Goal: Task Accomplishment & Management: Manage account settings

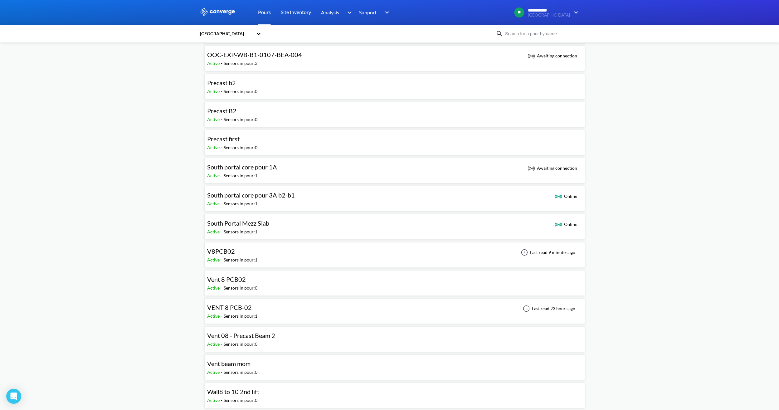
scroll to position [405, 0]
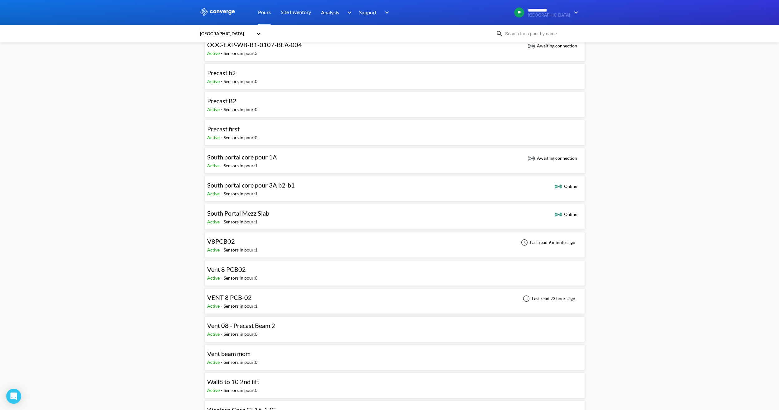
click at [278, 302] on div "VENT 8 PCB-02 Active - Sensors in pour: 1 Last read 23 hours ago" at bounding box center [394, 301] width 375 height 20
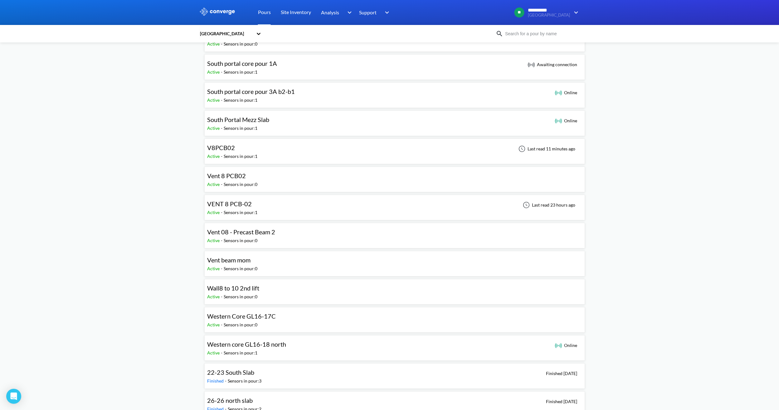
scroll to position [468, 0]
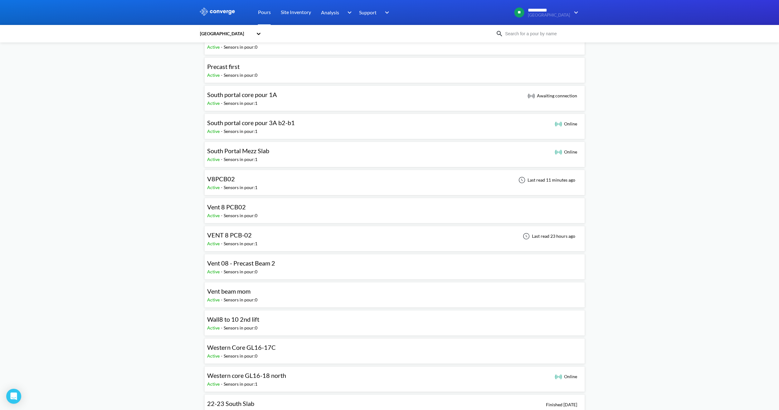
click at [262, 237] on div "VENT 8 PCB-02 Active - Sensors in pour: 1 Last read 23 hours ago" at bounding box center [394, 239] width 375 height 20
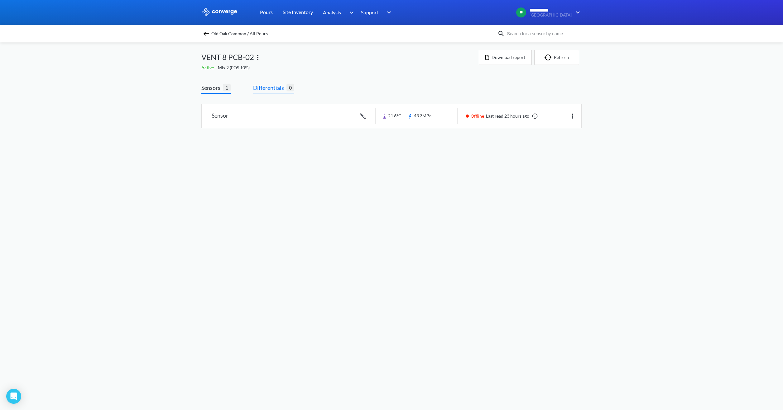
click at [266, 92] on span "Differentials 0" at bounding box center [273, 88] width 41 height 11
click at [265, 91] on span "Differentials" at bounding box center [269, 87] width 33 height 9
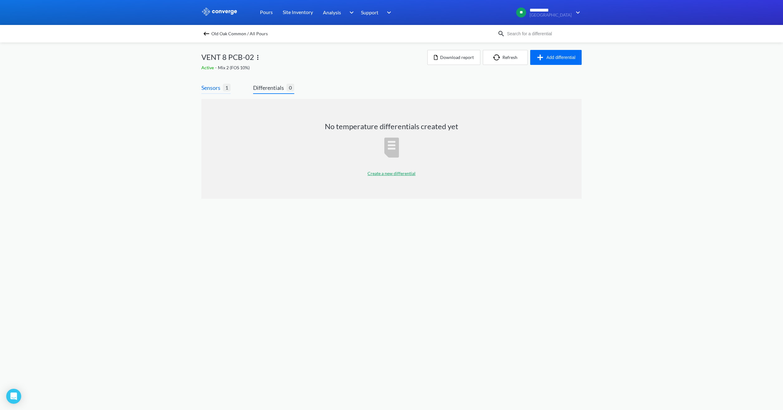
click at [215, 89] on span "Sensors" at bounding box center [212, 87] width 22 height 9
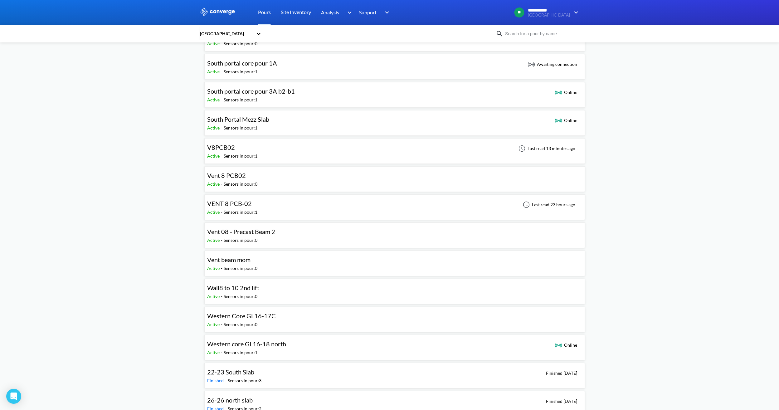
scroll to position [499, 0]
click at [246, 151] on div "V8PCB02" at bounding box center [232, 148] width 50 height 10
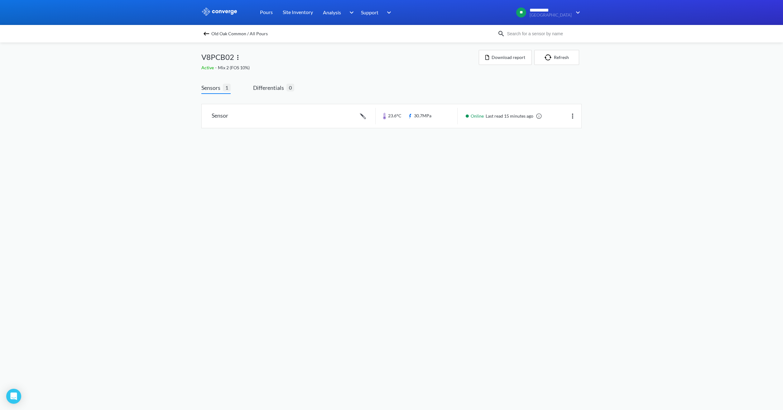
click at [239, 58] on img at bounding box center [237, 57] width 7 height 7
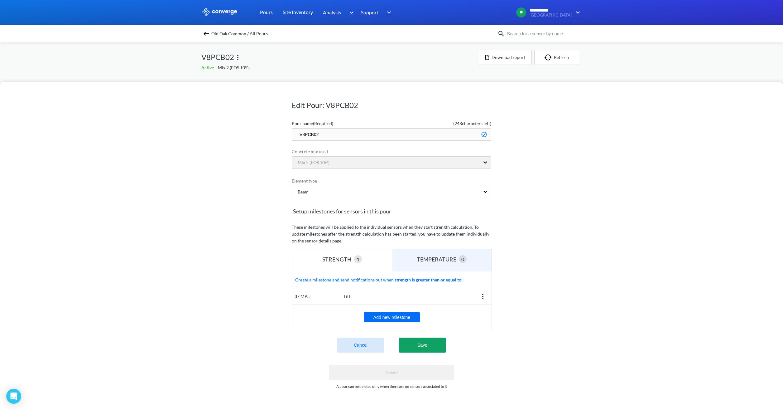
click at [320, 135] on input "V8PCB02" at bounding box center [392, 134] width 200 height 12
type input "V8PCB01"
click at [426, 348] on button "Save" at bounding box center [422, 344] width 47 height 15
click at [431, 345] on button "Save" at bounding box center [422, 344] width 47 height 15
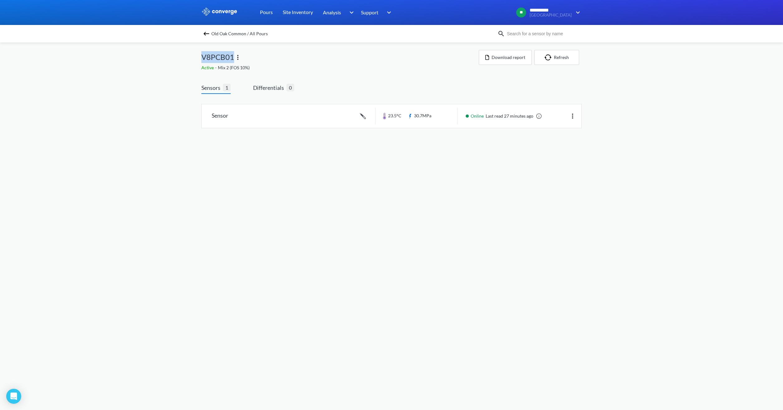
drag, startPoint x: 201, startPoint y: 54, endPoint x: 233, endPoint y: 57, distance: 31.3
click at [233, 57] on span "V8PCB01" at bounding box center [217, 57] width 33 height 12
drag, startPoint x: 233, startPoint y: 57, endPoint x: 324, endPoint y: 74, distance: 93.2
click at [309, 71] on div "Old Oak Common / All Pours V8PCB01 Active - Mix 2 (FOS 10%) Download report Ref…" at bounding box center [391, 91] width 380 height 98
click at [421, 120] on link at bounding box center [392, 116] width 380 height 24
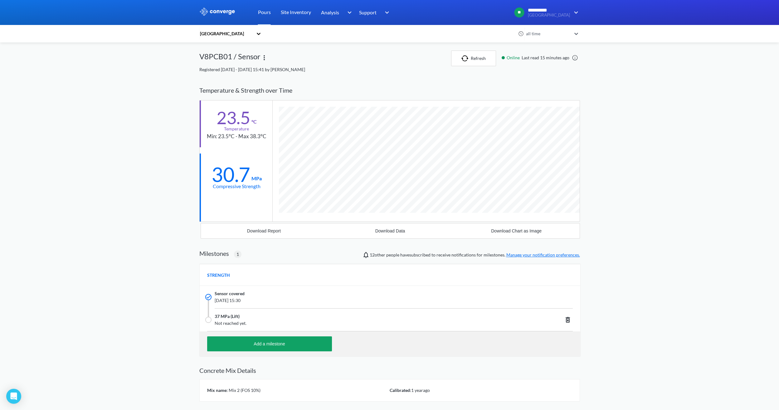
scroll to position [399, 380]
